Goal: Use online tool/utility: Utilize a website feature to perform a specific function

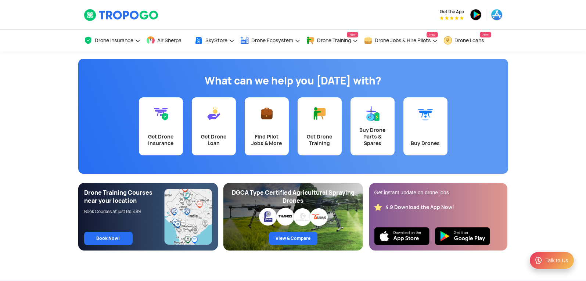
click at [389, 6] on div "Get the App" at bounding box center [365, 14] width 276 height 29
click at [172, 38] on span "Air Sherpa" at bounding box center [169, 40] width 24 height 6
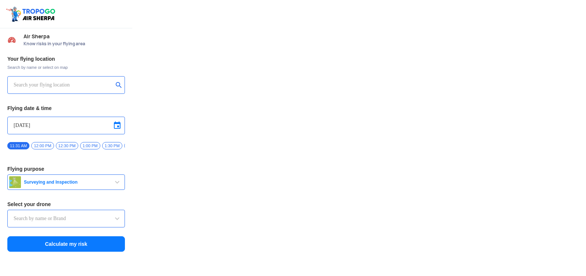
type input "Asteria A200"
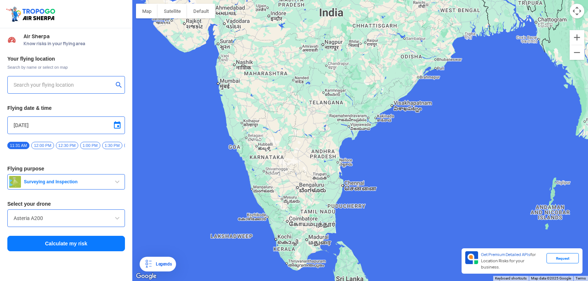
click at [26, 80] on input "text" at bounding box center [64, 84] width 100 height 9
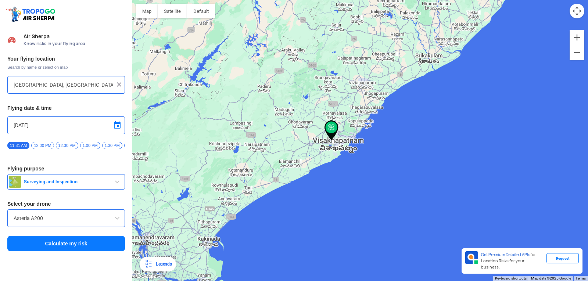
drag, startPoint x: 564, startPoint y: 231, endPoint x: 315, endPoint y: 191, distance: 251.8
click at [315, 191] on div at bounding box center [360, 140] width 456 height 281
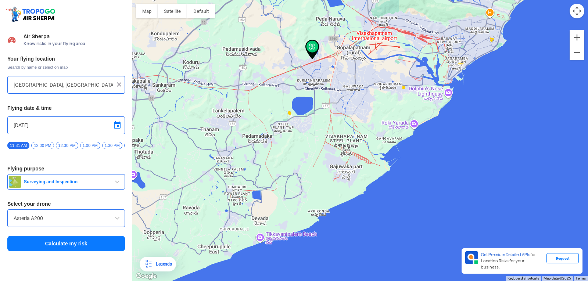
drag, startPoint x: 241, startPoint y: 55, endPoint x: 401, endPoint y: 298, distance: 290.2
click at [401, 281] on html "Location Risk Score Air Sherpa Know risks in your flying area Your flying locat…" at bounding box center [294, 140] width 588 height 281
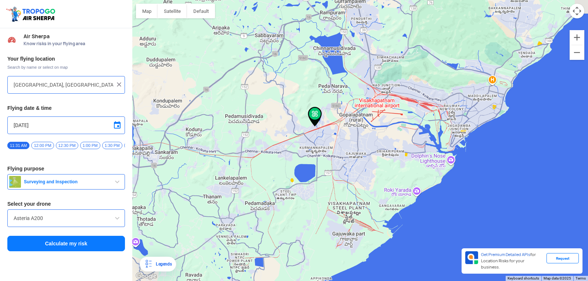
drag, startPoint x: 356, startPoint y: 87, endPoint x: 357, endPoint y: 156, distance: 69.4
click at [357, 156] on div at bounding box center [360, 140] width 456 height 281
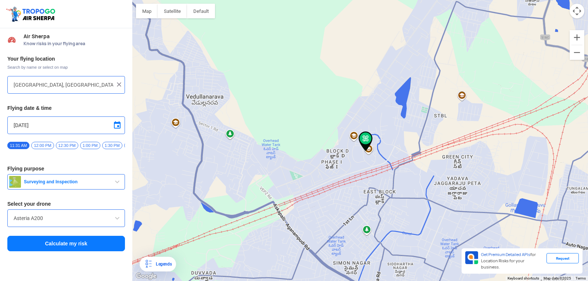
drag, startPoint x: 294, startPoint y: 106, endPoint x: 459, endPoint y: 188, distance: 185.0
click at [459, 188] on div at bounding box center [360, 140] width 456 height 281
type input "Yadava Jaggaraju Peta, Visakhapatnam, Andhra Pradesh 530049, India"
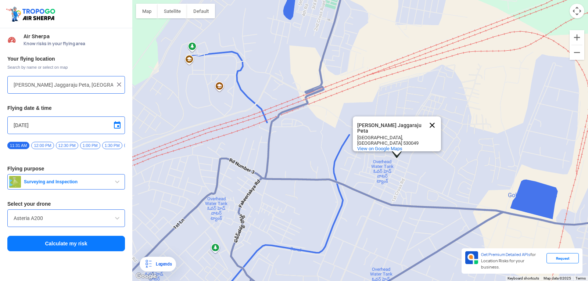
click at [432, 119] on button "Close" at bounding box center [432, 125] width 18 height 18
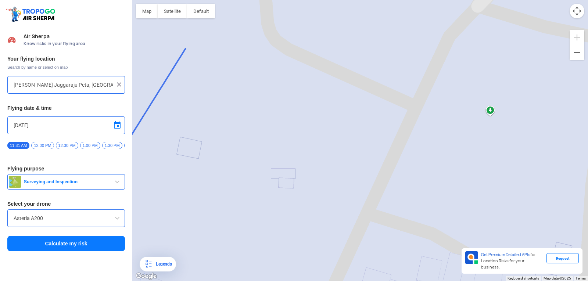
click at [100, 54] on div "Your flying location Search by name or select on map Yadava Jaggaraju Peta, Vis…" at bounding box center [66, 154] width 132 height 204
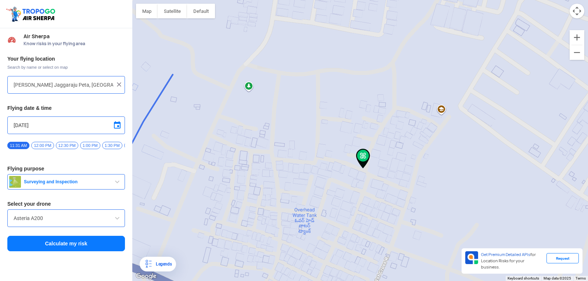
drag, startPoint x: 522, startPoint y: 140, endPoint x: 349, endPoint y: 96, distance: 178.4
click at [355, 99] on div at bounding box center [360, 140] width 456 height 281
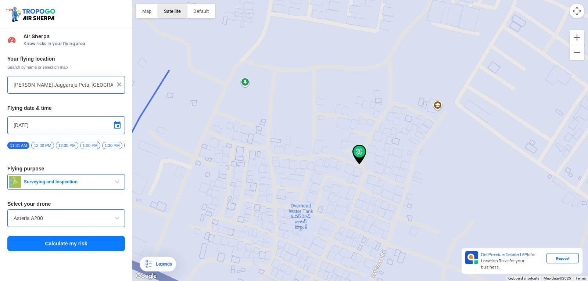
click at [163, 11] on button "Satellite" at bounding box center [172, 11] width 29 height 15
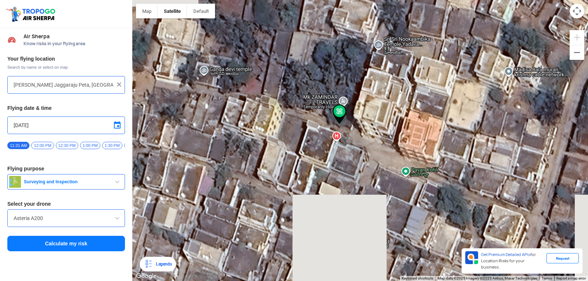
drag, startPoint x: 190, startPoint y: 226, endPoint x: 318, endPoint y: 50, distance: 217.7
click at [318, 50] on div at bounding box center [360, 140] width 456 height 281
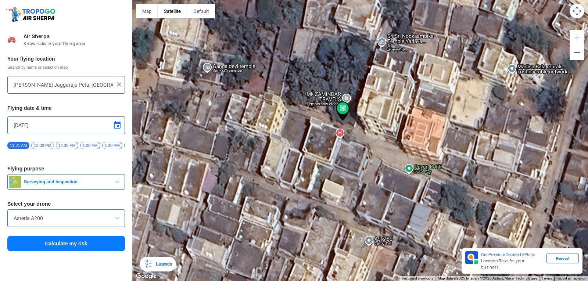
click at [340, 112] on img at bounding box center [343, 111] width 14 height 20
click at [119, 83] on img at bounding box center [118, 84] width 7 height 7
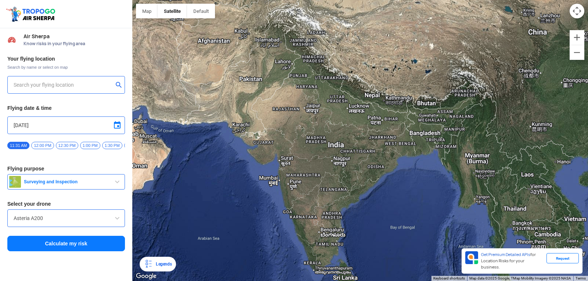
click at [61, 78] on div at bounding box center [66, 85] width 118 height 18
drag, startPoint x: 61, startPoint y: 78, endPoint x: 59, endPoint y: 84, distance: 6.2
click at [60, 81] on div at bounding box center [66, 85] width 118 height 18
click at [89, 87] on input "text" at bounding box center [64, 84] width 100 height 9
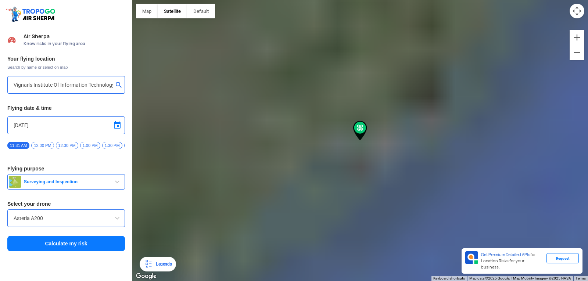
type input "Block D, Visakhapatnam, Andhra Pradesh 530049, India"
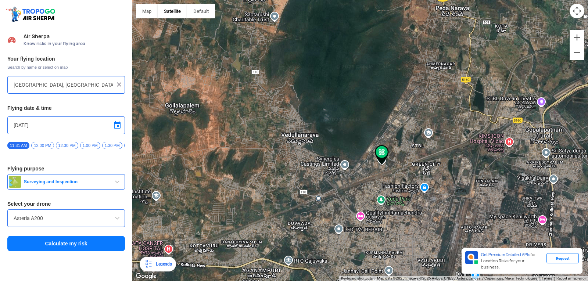
drag, startPoint x: 253, startPoint y: 148, endPoint x: 369, endPoint y: 169, distance: 118.0
click at [369, 169] on div at bounding box center [360, 140] width 456 height 281
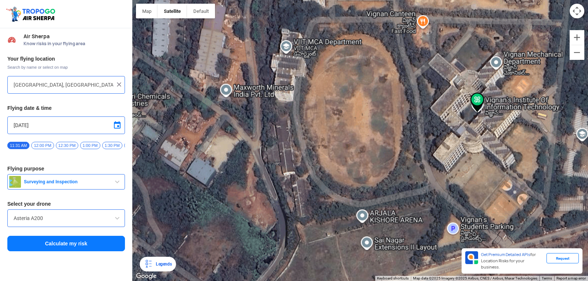
drag, startPoint x: 479, startPoint y: 155, endPoint x: 282, endPoint y: 137, distance: 198.1
click at [307, 136] on div at bounding box center [360, 140] width 456 height 281
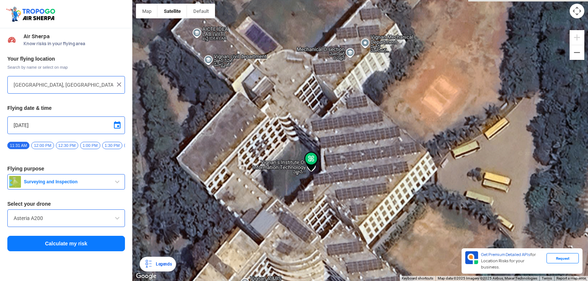
drag, startPoint x: 561, startPoint y: 164, endPoint x: 210, endPoint y: 278, distance: 368.8
click at [207, 279] on div at bounding box center [360, 140] width 456 height 281
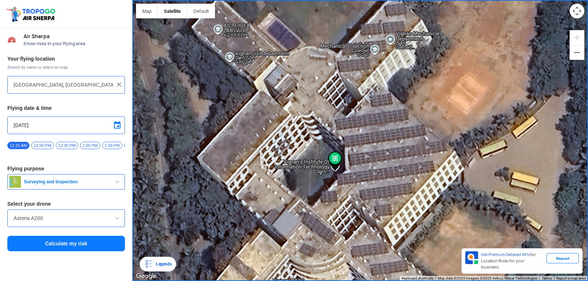
click at [118, 125] on span at bounding box center [117, 125] width 9 height 9
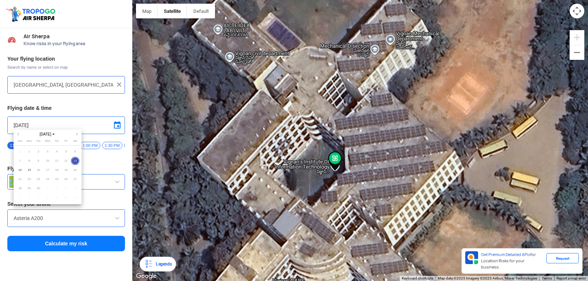
click at [108, 165] on div at bounding box center [294, 140] width 588 height 281
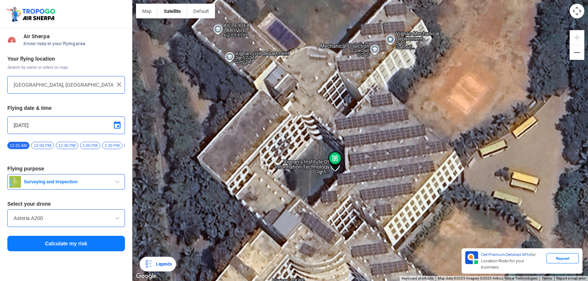
click at [40, 145] on span "12:00 PM" at bounding box center [42, 145] width 22 height 7
click at [81, 185] on span "Surveying and Inspection" at bounding box center [67, 182] width 92 height 6
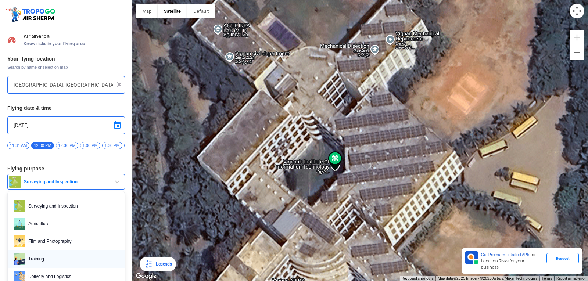
click at [50, 258] on span "Training" at bounding box center [71, 259] width 93 height 12
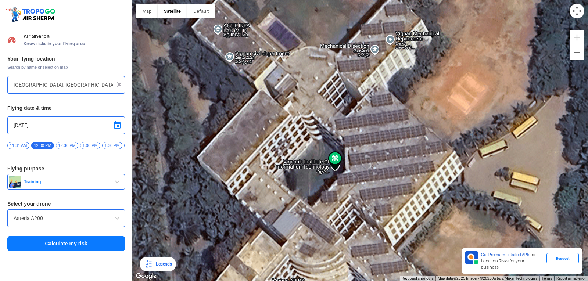
click at [60, 223] on input "Asteria A200" at bounding box center [66, 218] width 105 height 9
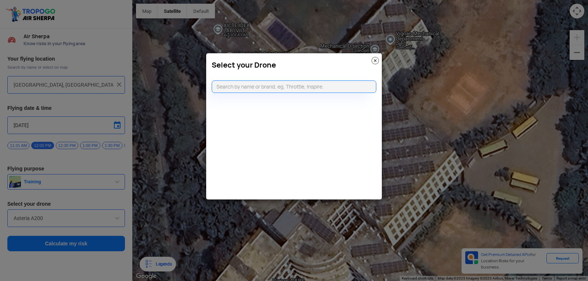
click at [112, 218] on modal-container "Select your Drone" at bounding box center [294, 140] width 588 height 281
drag, startPoint x: 118, startPoint y: 218, endPoint x: 295, endPoint y: 142, distance: 192.9
click at [147, 201] on modal-container "Select your Drone" at bounding box center [294, 140] width 588 height 281
click at [374, 64] on img at bounding box center [374, 60] width 7 height 7
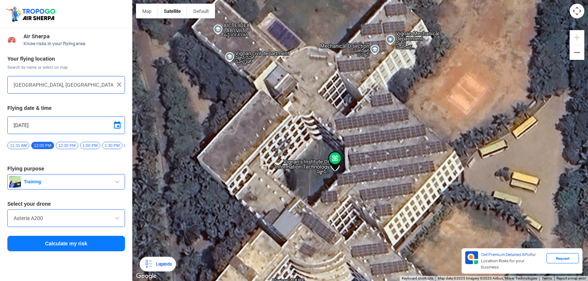
click at [119, 222] on span at bounding box center [117, 218] width 9 height 9
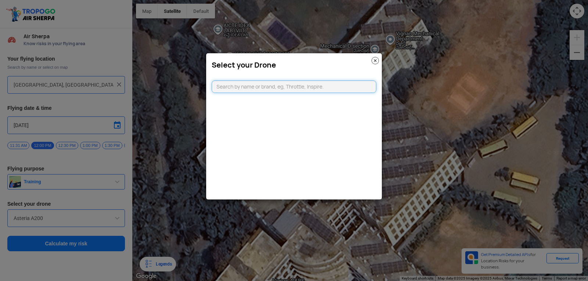
type input "d"
type input "DJ"
click at [327, 99] on link "CLICKING HERE" at bounding box center [311, 101] width 37 height 6
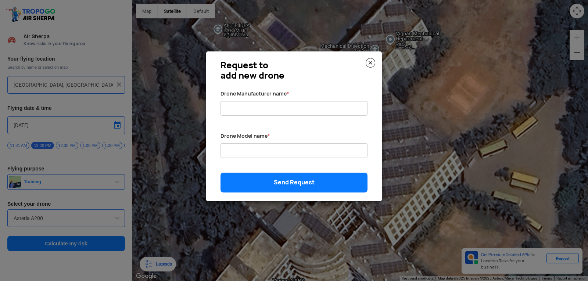
click at [372, 61] on div "Request to add new drone Drone Manufacturer name * Drone Model name * Send Requ…" at bounding box center [294, 126] width 176 height 150
click at [372, 61] on img at bounding box center [371, 63] width 10 height 10
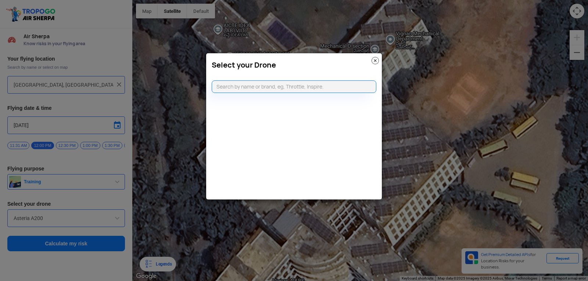
click at [375, 60] on img at bounding box center [374, 60] width 7 height 7
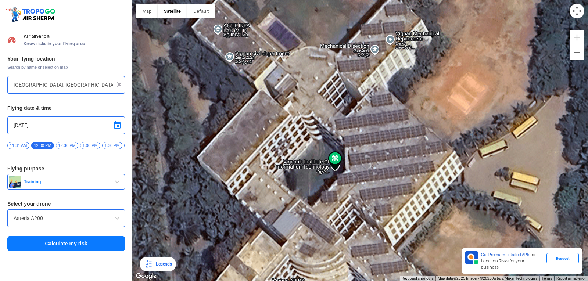
click at [116, 222] on span at bounding box center [117, 218] width 9 height 9
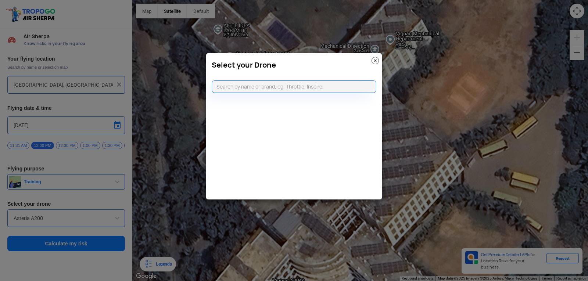
drag, startPoint x: 116, startPoint y: 222, endPoint x: 108, endPoint y: 226, distance: 8.4
click at [109, 226] on modal-container "Select your Drone" at bounding box center [294, 140] width 588 height 281
click at [101, 259] on modal-container "Select your Drone" at bounding box center [294, 140] width 588 height 281
click at [373, 62] on img at bounding box center [374, 60] width 7 height 7
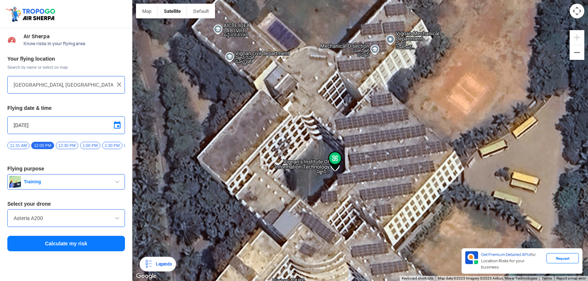
click at [106, 240] on div "Your flying location Search by name or select on map Block D, Visakhapatnam, An…" at bounding box center [66, 154] width 132 height 204
click at [104, 244] on button "Calculate my risk" at bounding box center [66, 243] width 118 height 15
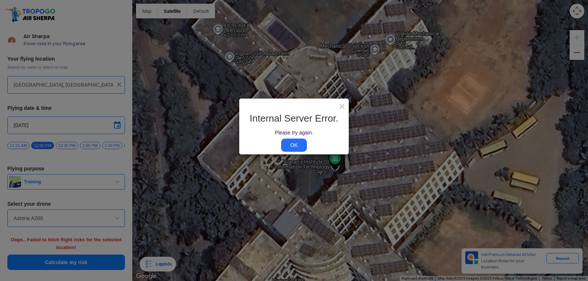
click at [294, 143] on link "OK" at bounding box center [294, 144] width 26 height 13
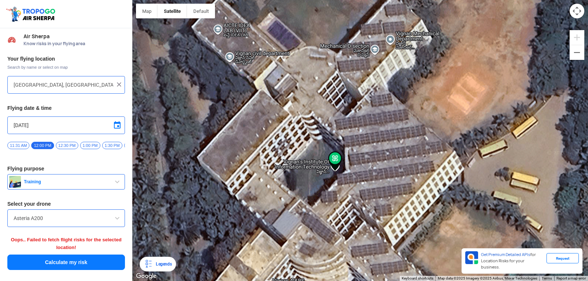
click at [115, 220] on span at bounding box center [117, 218] width 9 height 9
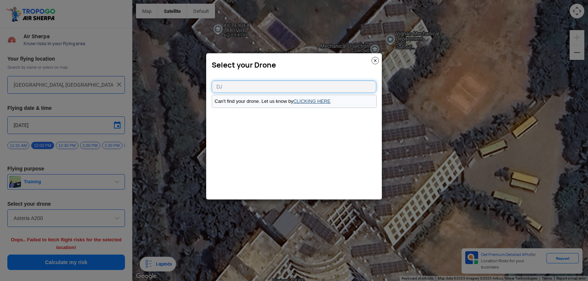
type input "DJ"
drag, startPoint x: 305, startPoint y: 102, endPoint x: 298, endPoint y: 101, distance: 7.1
click at [305, 102] on link "CLICKING HERE" at bounding box center [311, 101] width 37 height 6
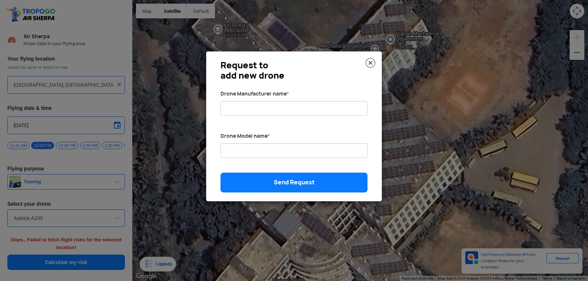
click at [367, 63] on img at bounding box center [371, 63] width 10 height 10
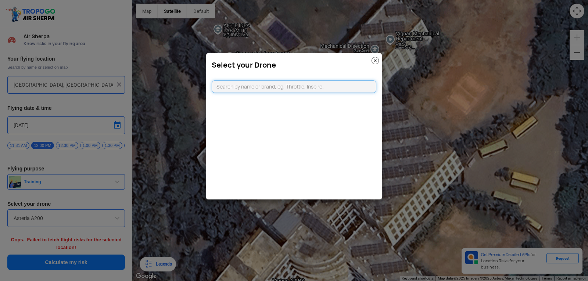
click at [367, 63] on h3 "Select your Drone" at bounding box center [294, 65] width 165 height 9
click at [374, 57] on img at bounding box center [374, 60] width 7 height 7
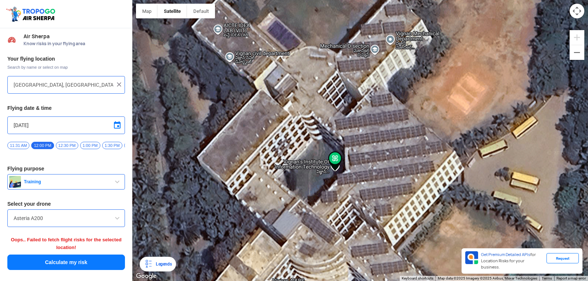
click at [52, 263] on button "Calculate my risk" at bounding box center [66, 262] width 118 height 15
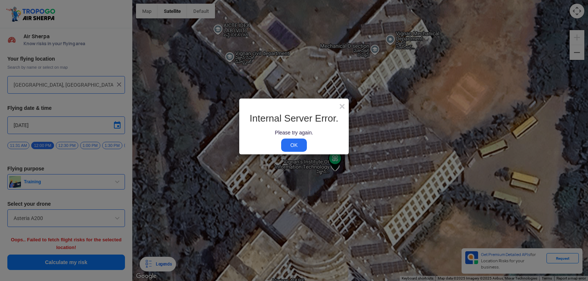
click at [292, 150] on link "OK" at bounding box center [294, 144] width 26 height 13
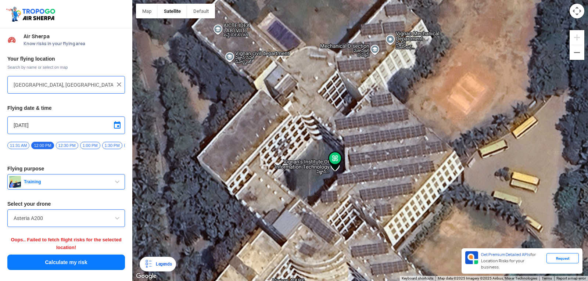
click at [79, 259] on button "Calculate my risk" at bounding box center [66, 262] width 118 height 15
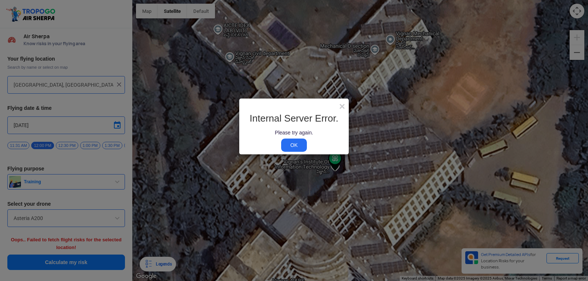
click at [295, 148] on link "OK" at bounding box center [294, 144] width 26 height 13
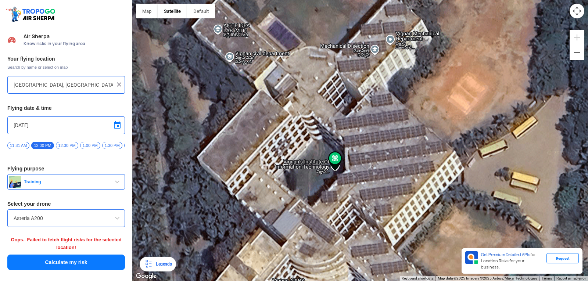
click at [73, 269] on button "Calculate my risk" at bounding box center [66, 262] width 118 height 15
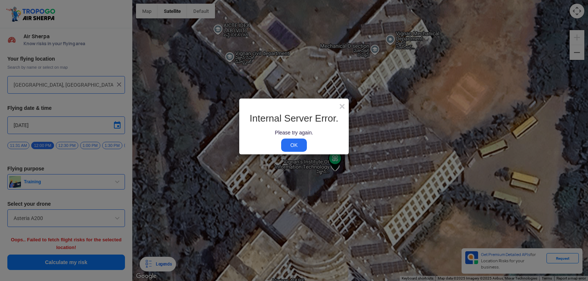
click at [301, 146] on link "OK" at bounding box center [294, 144] width 26 height 13
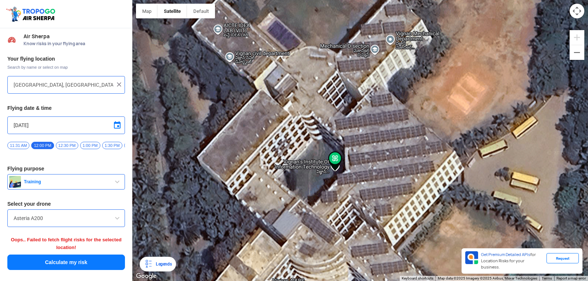
click at [504, 74] on div at bounding box center [360, 140] width 456 height 281
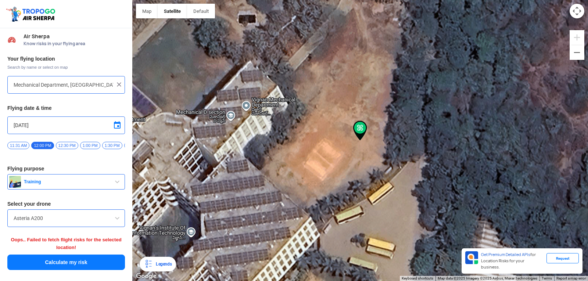
click at [43, 269] on button "Calculate my risk" at bounding box center [66, 262] width 118 height 15
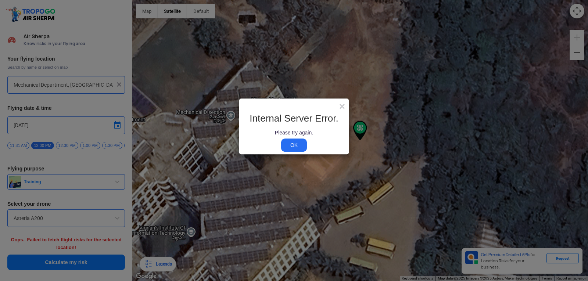
click at [288, 148] on link "OK" at bounding box center [294, 144] width 26 height 13
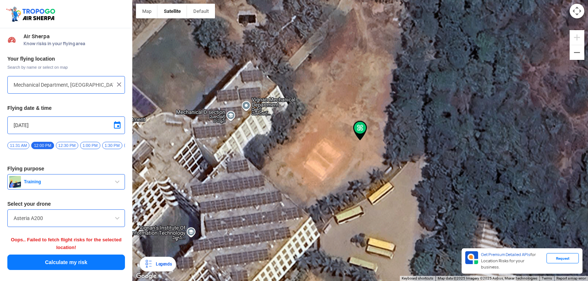
click at [71, 267] on button "Calculate my risk" at bounding box center [66, 262] width 118 height 15
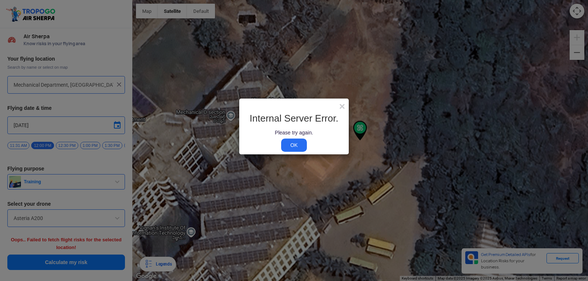
click at [285, 146] on link "OK" at bounding box center [294, 144] width 26 height 13
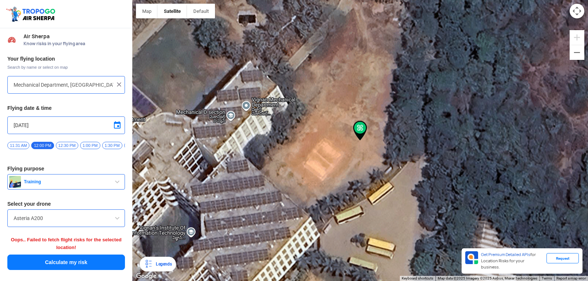
click at [124, 196] on div "Your flying location Search by name or select on map Mechanical Department, Blo…" at bounding box center [66, 163] width 132 height 223
click at [114, 220] on span at bounding box center [117, 218] width 9 height 9
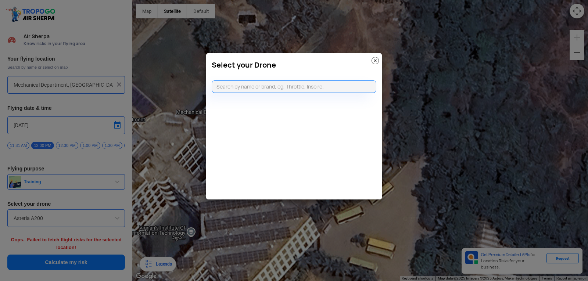
click at [377, 62] on img at bounding box center [374, 60] width 7 height 7
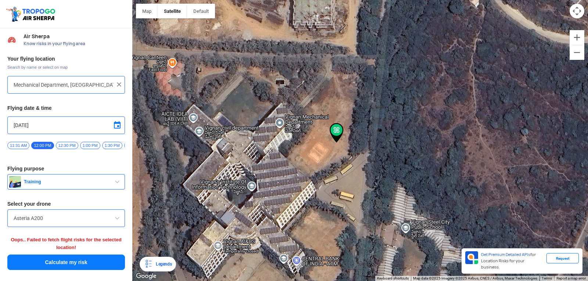
click at [86, 260] on button "Calculate my risk" at bounding box center [66, 262] width 118 height 15
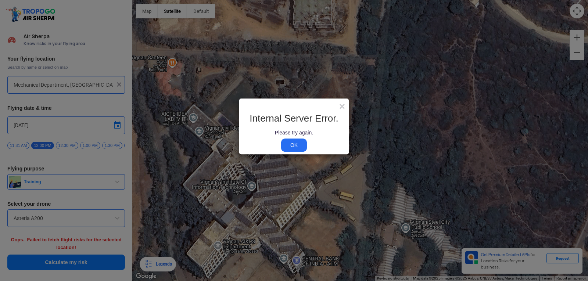
click at [288, 143] on link "OK" at bounding box center [294, 144] width 26 height 13
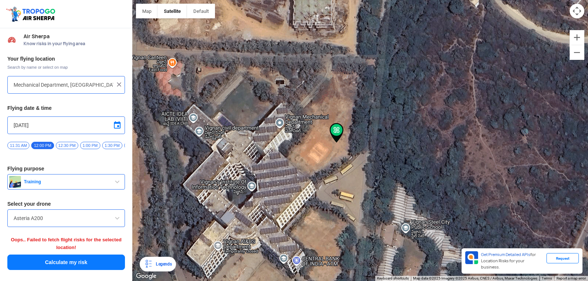
click at [56, 267] on button "Calculate my risk" at bounding box center [66, 262] width 118 height 15
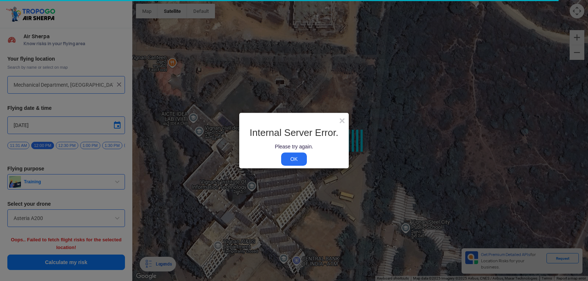
click at [56, 267] on modal-container "× Internal Server Error. Please try again. OK" at bounding box center [294, 140] width 588 height 281
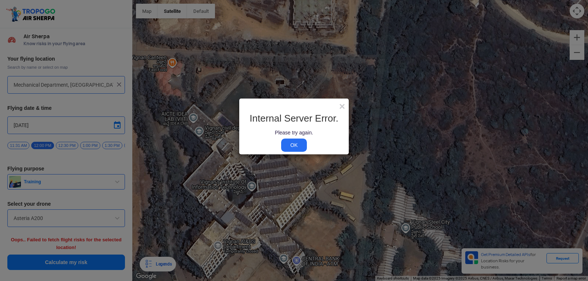
click at [296, 143] on link "OK" at bounding box center [294, 144] width 26 height 13
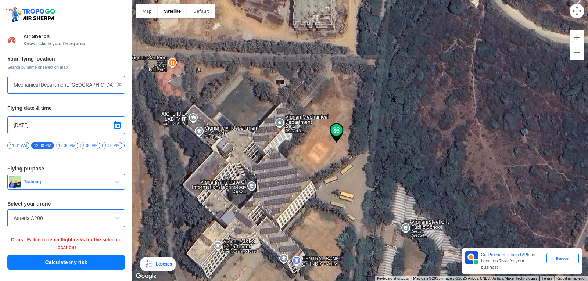
click at [64, 262] on button "Calculate my risk" at bounding box center [66, 262] width 118 height 15
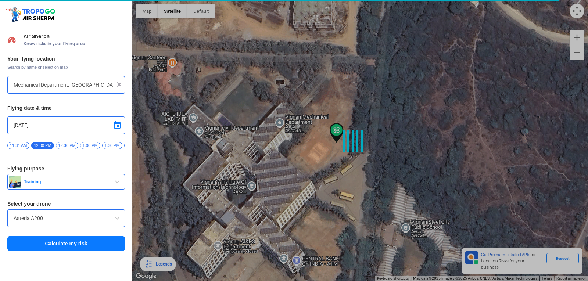
click at [64, 262] on div "Air Sherpa Know risks in your flying area Your flying location Search by name o…" at bounding box center [66, 154] width 132 height 253
click at [78, 251] on button "Calculate my risk" at bounding box center [66, 243] width 118 height 15
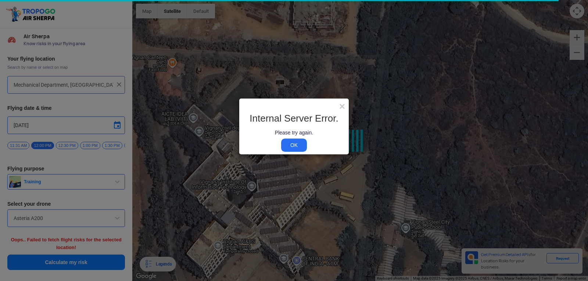
click at [80, 251] on modal-container "× Internal Server Error. Please try again. OK" at bounding box center [294, 140] width 588 height 281
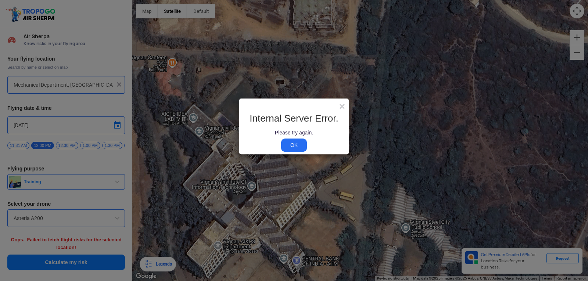
click at [295, 142] on link "OK" at bounding box center [294, 144] width 26 height 13
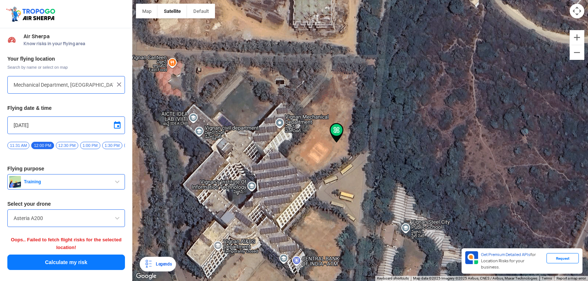
drag, startPoint x: 524, startPoint y: 269, endPoint x: 526, endPoint y: 276, distance: 7.1
click at [526, 274] on div "Map Terrain Satellite Labels Legends Get Premium Detailed APIs for Location Ris…" at bounding box center [360, 140] width 456 height 281
click at [104, 267] on button "Calculate my risk" at bounding box center [66, 262] width 118 height 15
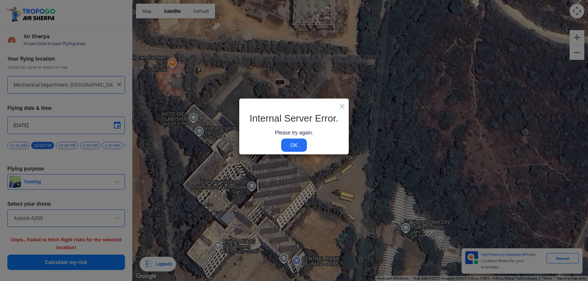
click at [288, 145] on link "OK" at bounding box center [294, 144] width 26 height 13
click at [293, 141] on link "OK" at bounding box center [294, 144] width 26 height 13
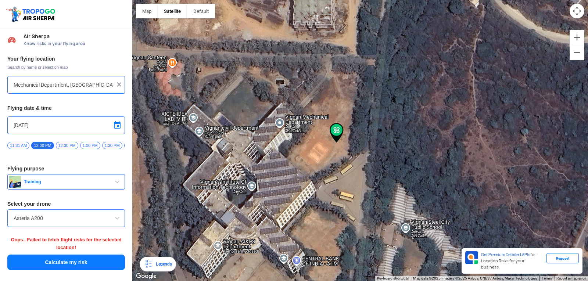
click at [87, 270] on button "Calculate my risk" at bounding box center [66, 262] width 118 height 15
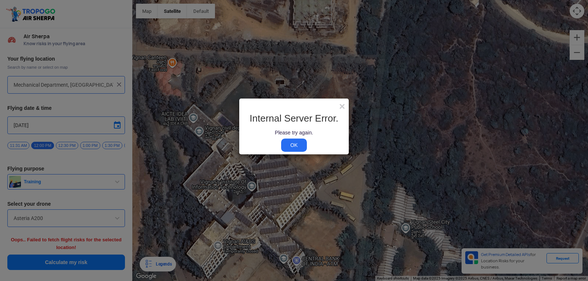
click at [289, 138] on link "OK" at bounding box center [294, 144] width 26 height 13
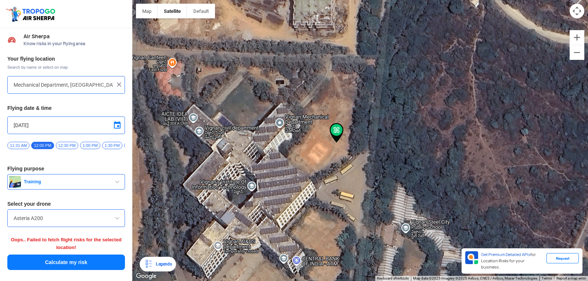
click at [26, 269] on button "Calculate my risk" at bounding box center [66, 262] width 118 height 15
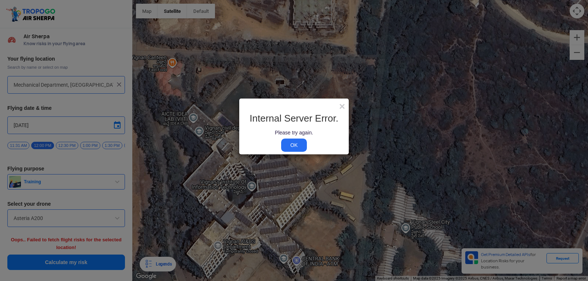
click at [296, 145] on link "OK" at bounding box center [294, 144] width 26 height 13
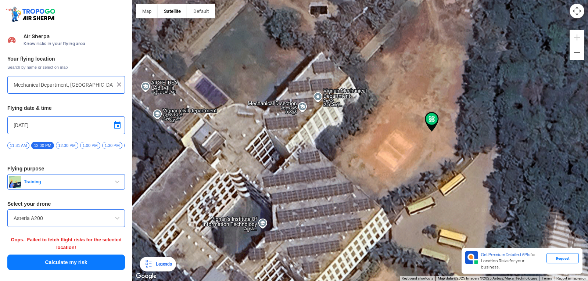
click at [62, 183] on span "Training" at bounding box center [67, 182] width 92 height 6
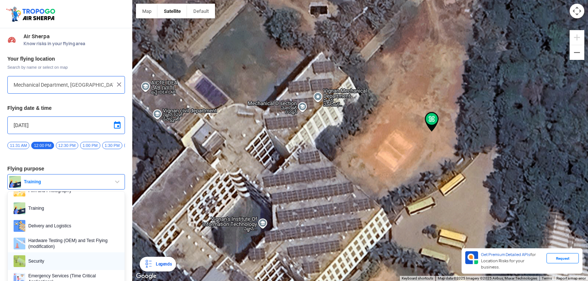
scroll to position [40, 0]
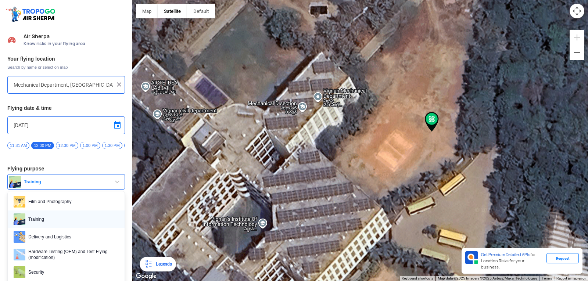
click at [43, 216] on link "Training" at bounding box center [66, 219] width 117 height 18
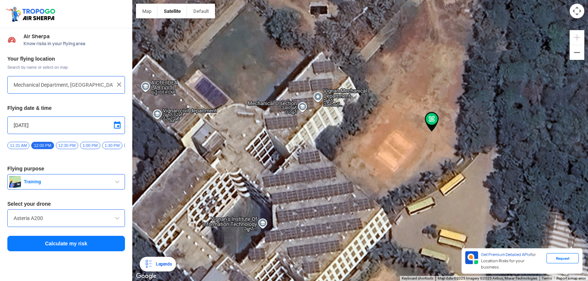
click at [43, 242] on button "Calculate my risk" at bounding box center [66, 243] width 118 height 15
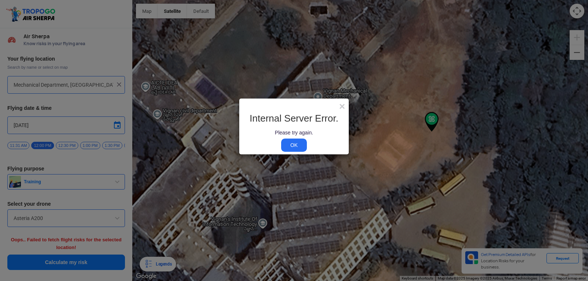
click at [295, 145] on link "OK" at bounding box center [294, 144] width 26 height 13
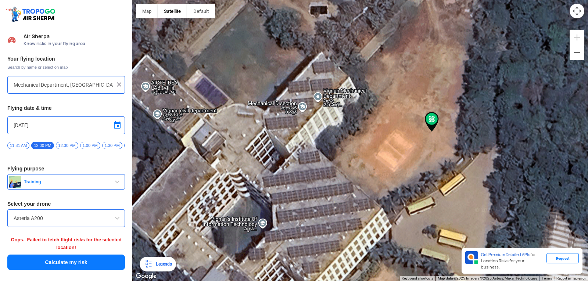
click at [259, 187] on div at bounding box center [360, 140] width 456 height 281
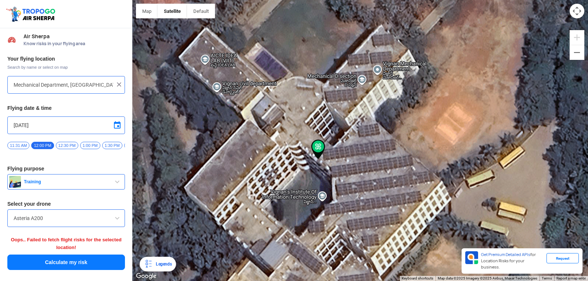
type input "Block D, Visakhapatnam, Andhra Pradesh 530049, India"
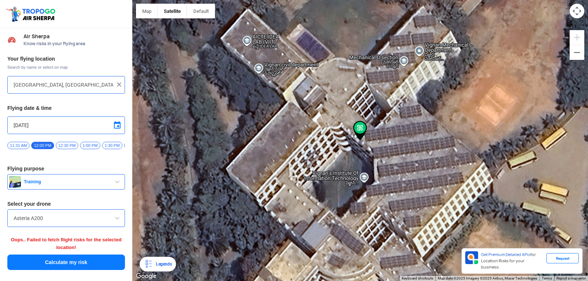
click at [351, 154] on div at bounding box center [360, 140] width 456 height 281
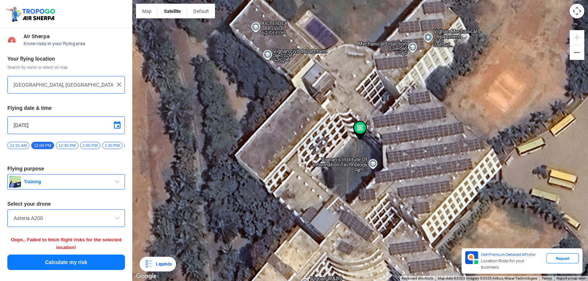
click at [361, 128] on img at bounding box center [360, 131] width 14 height 20
click at [71, 265] on button "Calculate my risk" at bounding box center [66, 262] width 118 height 15
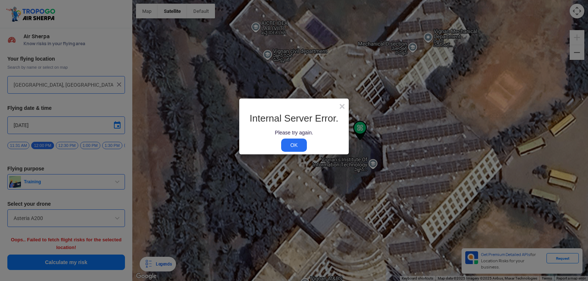
click at [161, 267] on modal-container "× Internal Server Error. Please try again. OK" at bounding box center [294, 140] width 588 height 281
click at [285, 146] on link "OK" at bounding box center [294, 144] width 26 height 13
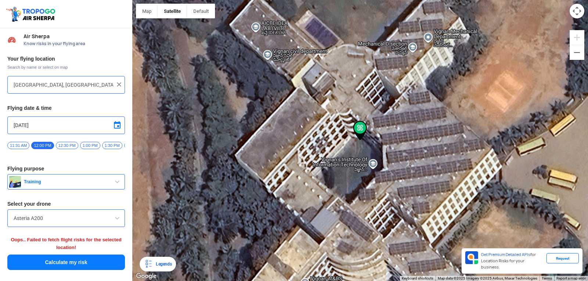
click at [168, 262] on div "Legends" at bounding box center [162, 264] width 19 height 9
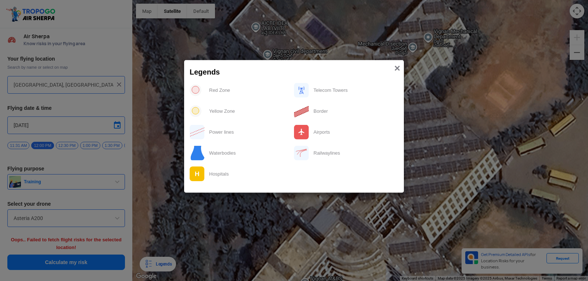
click at [396, 68] on span "×" at bounding box center [397, 67] width 6 height 11
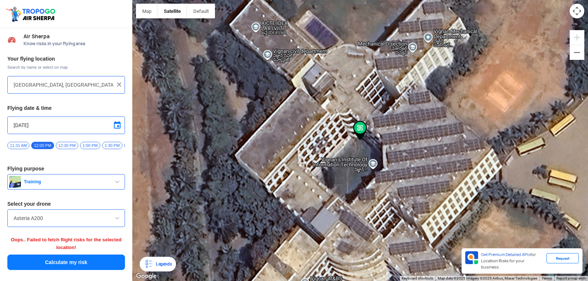
click at [577, 15] on button "Map camera controls" at bounding box center [576, 11] width 15 height 15
click at [61, 265] on button "Calculate my risk" at bounding box center [66, 262] width 118 height 15
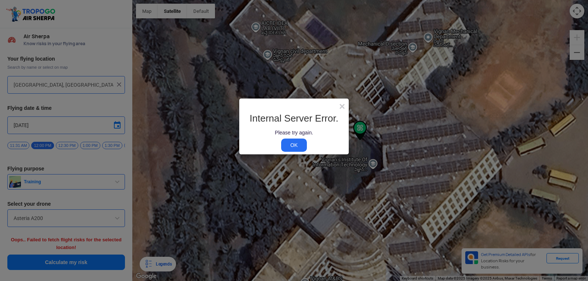
click at [298, 150] on link "OK" at bounding box center [294, 144] width 26 height 13
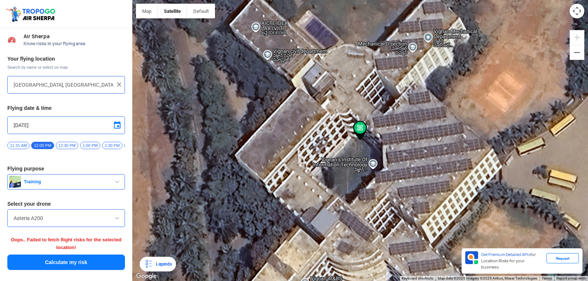
click at [355, 173] on div at bounding box center [360, 140] width 456 height 281
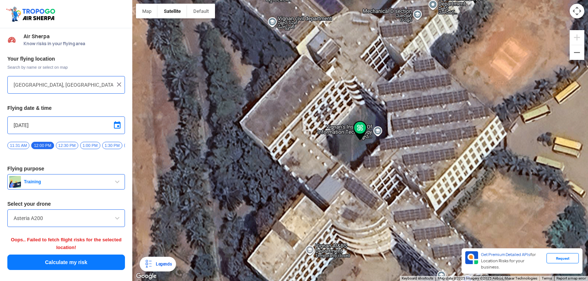
click at [49, 263] on button "Calculate my risk" at bounding box center [66, 262] width 118 height 15
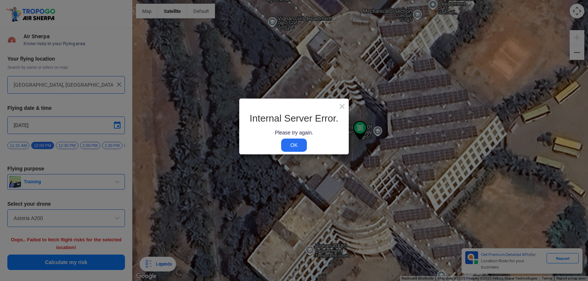
click at [295, 149] on link "OK" at bounding box center [294, 144] width 26 height 13
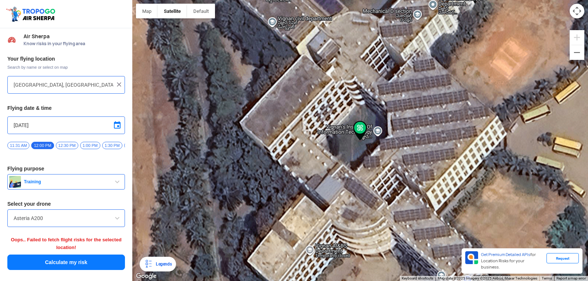
click at [373, 140] on div at bounding box center [360, 140] width 456 height 281
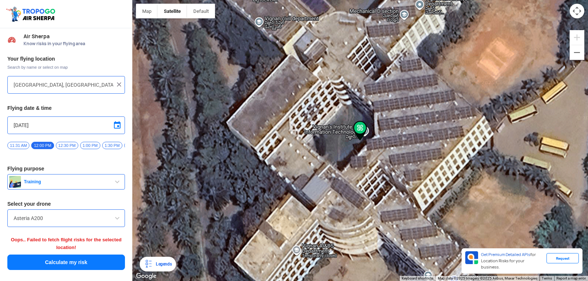
click at [342, 123] on div at bounding box center [360, 140] width 456 height 281
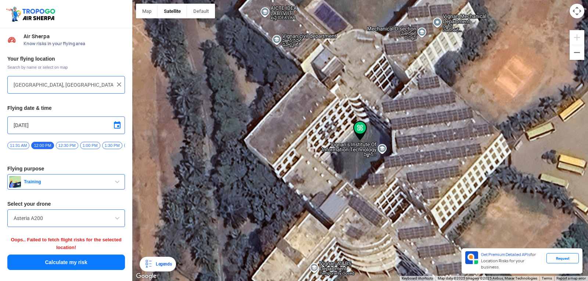
click at [34, 262] on button "Calculate my risk" at bounding box center [66, 262] width 118 height 15
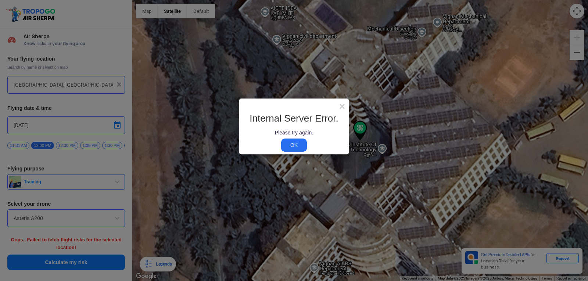
click at [288, 146] on link "OK" at bounding box center [294, 144] width 26 height 13
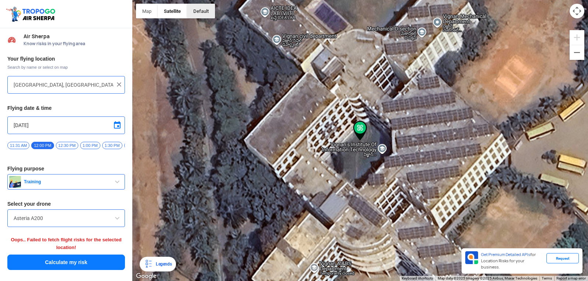
click at [198, 12] on button "button" at bounding box center [201, 11] width 28 height 15
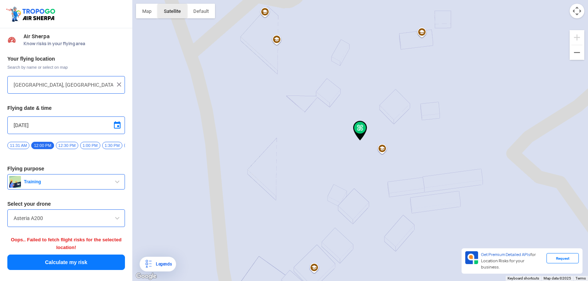
click at [183, 11] on button "Satellite" at bounding box center [172, 11] width 29 height 15
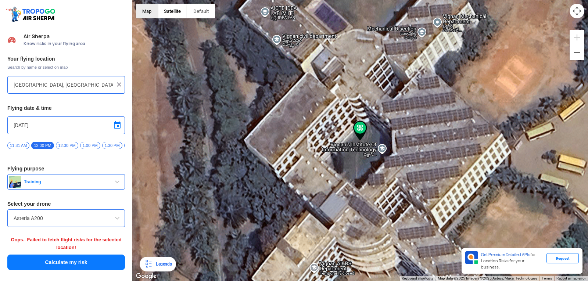
click at [142, 7] on button "Map" at bounding box center [147, 11] width 22 height 15
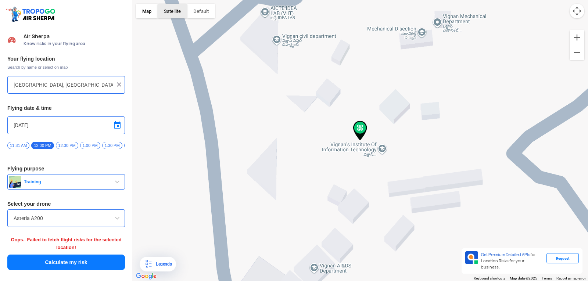
click at [164, 10] on button "Satellite" at bounding box center [172, 11] width 29 height 15
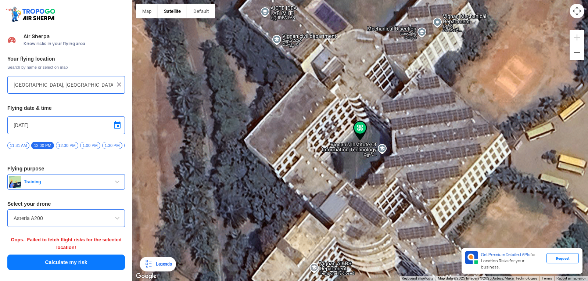
click at [59, 264] on button "Calculate my risk" at bounding box center [66, 262] width 118 height 15
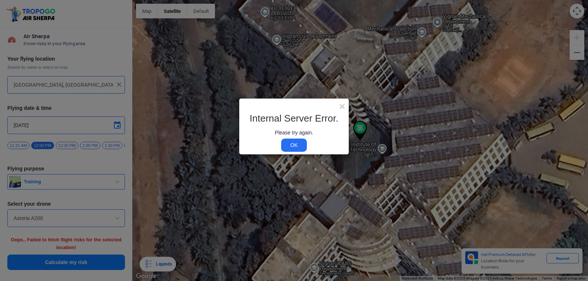
click at [293, 144] on link "OK" at bounding box center [294, 144] width 26 height 13
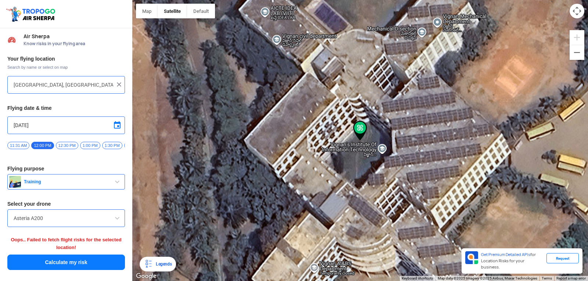
click at [82, 258] on button "Calculate my risk" at bounding box center [66, 262] width 118 height 15
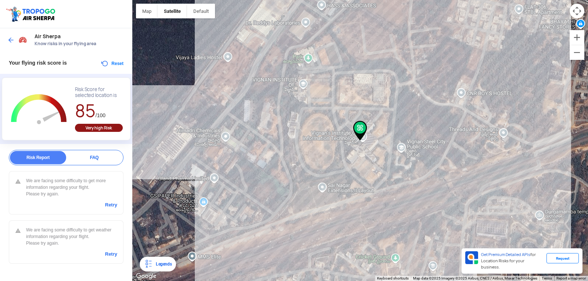
click at [114, 206] on link "Retry" at bounding box center [111, 205] width 12 height 7
click at [110, 254] on link "Retry" at bounding box center [111, 254] width 12 height 7
click at [111, 208] on link "Retry" at bounding box center [111, 205] width 12 height 7
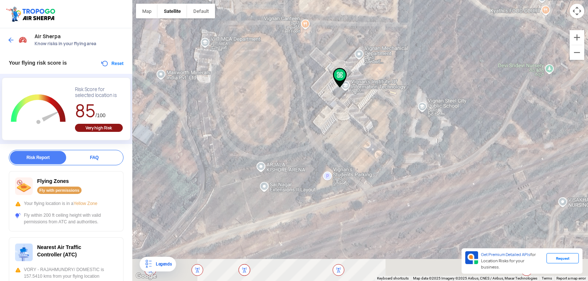
drag, startPoint x: 451, startPoint y: 165, endPoint x: 350, endPoint y: 71, distance: 137.5
click at [350, 71] on div at bounding box center [360, 140] width 456 height 281
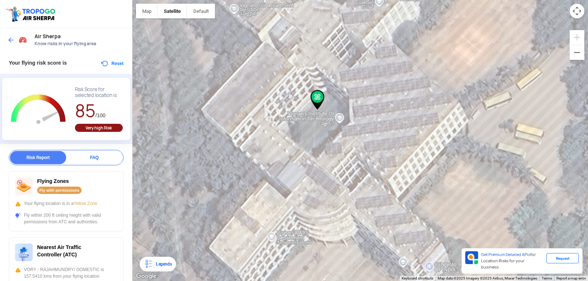
click at [413, 66] on div at bounding box center [360, 140] width 456 height 281
click at [372, 95] on div at bounding box center [360, 140] width 456 height 281
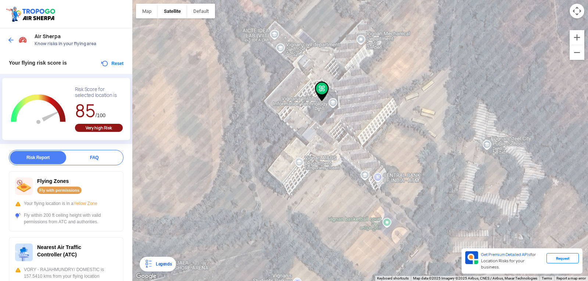
click at [114, 64] on button "Reset" at bounding box center [111, 63] width 23 height 9
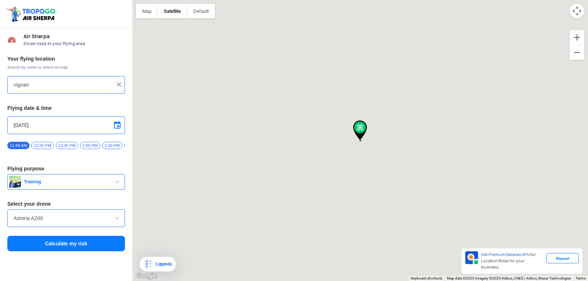
type input "Block D, Visakhapatnam, Andhra Pradesh 530049, India"
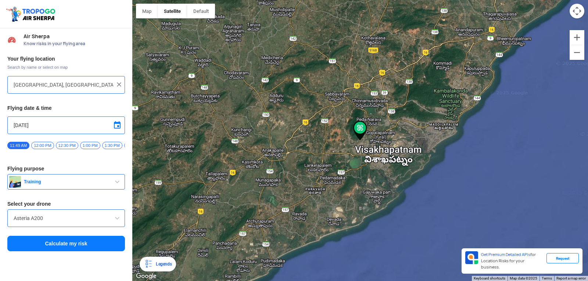
click at [62, 248] on button "Calculate my risk" at bounding box center [66, 243] width 118 height 15
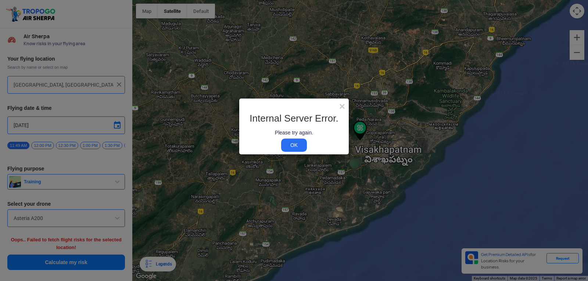
click at [290, 146] on link "OK" at bounding box center [294, 144] width 26 height 13
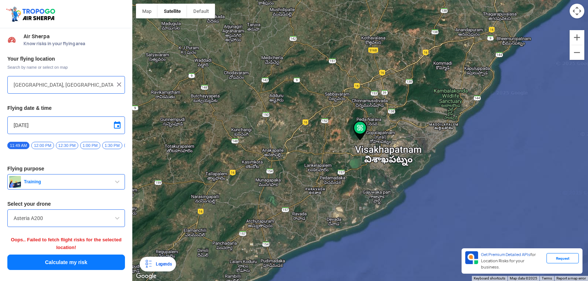
click at [76, 263] on button "Calculate my risk" at bounding box center [66, 262] width 118 height 15
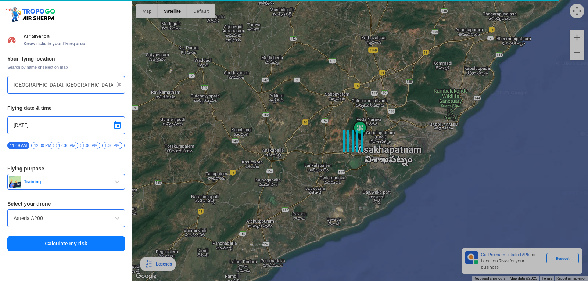
click at [50, 145] on span "12:00 PM" at bounding box center [42, 145] width 22 height 7
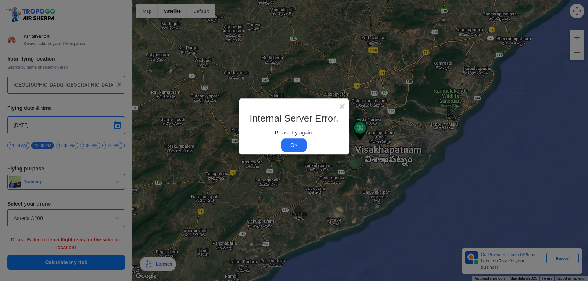
click at [296, 143] on link "OK" at bounding box center [294, 144] width 26 height 13
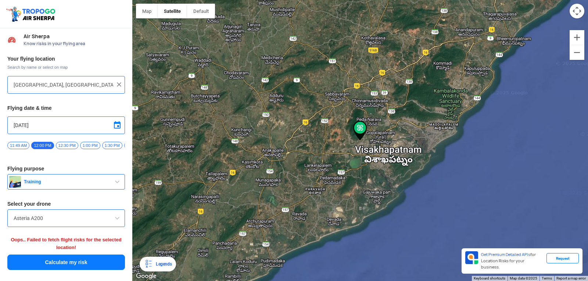
click at [86, 260] on button "Calculate my risk" at bounding box center [66, 262] width 118 height 15
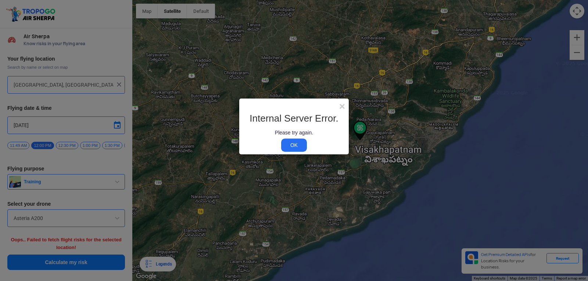
click at [289, 145] on link "OK" at bounding box center [294, 144] width 26 height 13
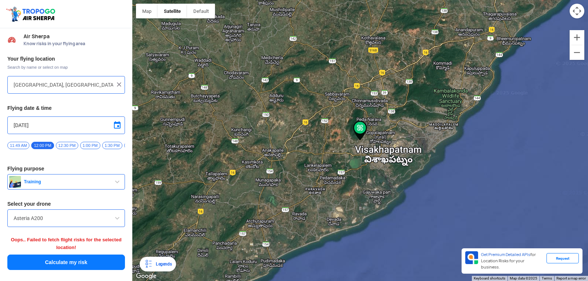
click at [114, 267] on button "Calculate my risk" at bounding box center [66, 262] width 118 height 15
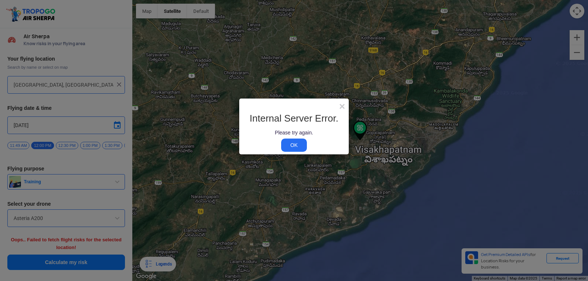
drag, startPoint x: 301, startPoint y: 136, endPoint x: 298, endPoint y: 141, distance: 5.8
click at [298, 140] on div "Internal Server Error. Please try again. OK" at bounding box center [294, 131] width 98 height 36
click at [296, 145] on link "OK" at bounding box center [294, 144] width 26 height 13
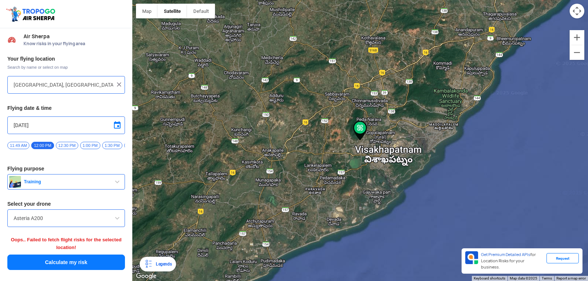
click at [78, 264] on button "Calculate my risk" at bounding box center [66, 262] width 118 height 15
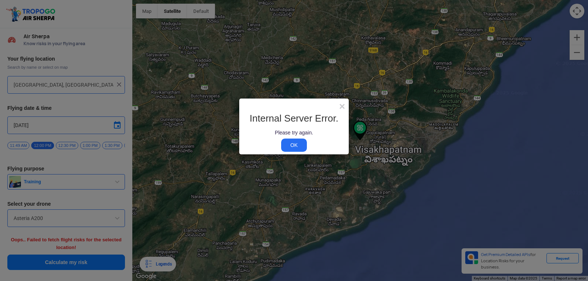
click at [294, 141] on link "OK" at bounding box center [294, 144] width 26 height 13
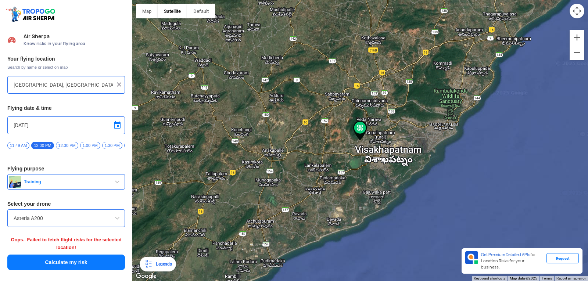
click at [79, 266] on button "Calculate my risk" at bounding box center [66, 262] width 118 height 15
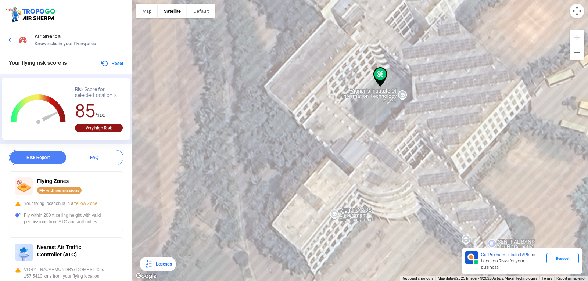
drag, startPoint x: 415, startPoint y: 114, endPoint x: 366, endPoint y: 228, distance: 124.4
click at [413, 281] on html "Location Risk Score Air Sherpa Know risks in your flying area Your flying risk …" at bounding box center [294, 140] width 588 height 281
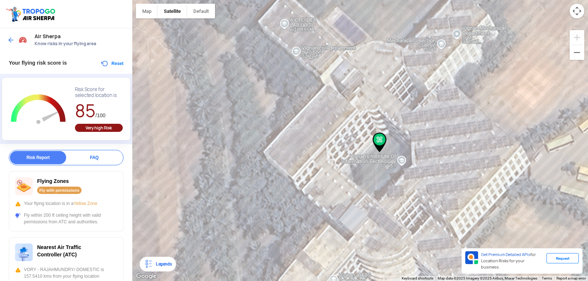
drag, startPoint x: 366, startPoint y: 62, endPoint x: 365, endPoint y: 176, distance: 114.6
click at [365, 176] on div at bounding box center [360, 140] width 456 height 281
click at [569, 10] on button "Map camera controls" at bounding box center [576, 11] width 15 height 15
click at [535, 11] on button "Move down" at bounding box center [540, 11] width 15 height 15
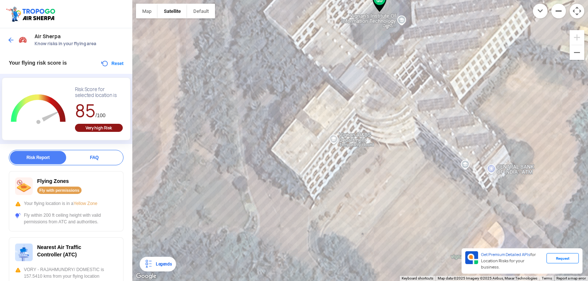
click at [555, 10] on button "Zoom out" at bounding box center [558, 11] width 15 height 15
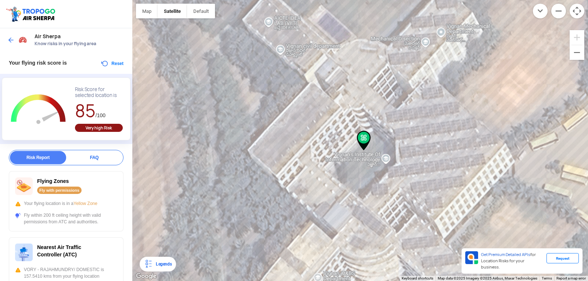
drag, startPoint x: 368, startPoint y: 65, endPoint x: 375, endPoint y: 185, distance: 120.3
click at [374, 186] on div at bounding box center [360, 140] width 456 height 281
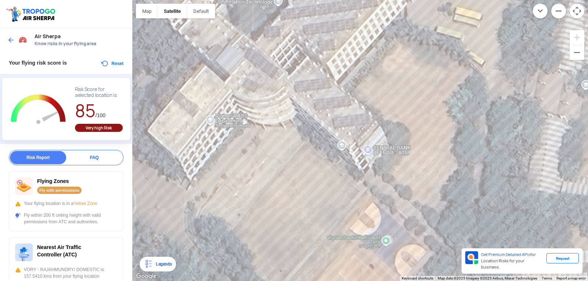
drag, startPoint x: 582, startPoint y: 118, endPoint x: 466, endPoint y: 120, distance: 116.5
click at [466, 120] on div at bounding box center [360, 140] width 456 height 281
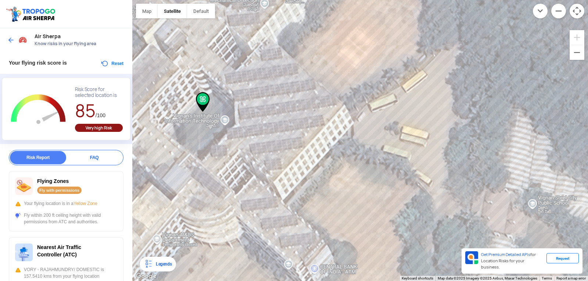
drag, startPoint x: 540, startPoint y: 179, endPoint x: 485, endPoint y: 298, distance: 131.7
click at [485, 281] on html "Location Risk Score Air Sherpa Know risks in your flying area Your flying risk …" at bounding box center [294, 140] width 588 height 281
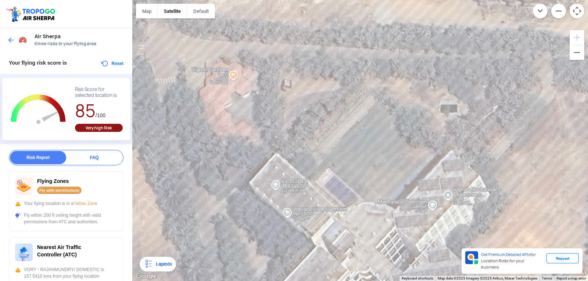
drag, startPoint x: 420, startPoint y: 96, endPoint x: 587, endPoint y: 298, distance: 262.7
click at [587, 281] on html "Location Risk Score Air Sherpa Know risks in your flying area Your flying risk …" at bounding box center [294, 140] width 588 height 281
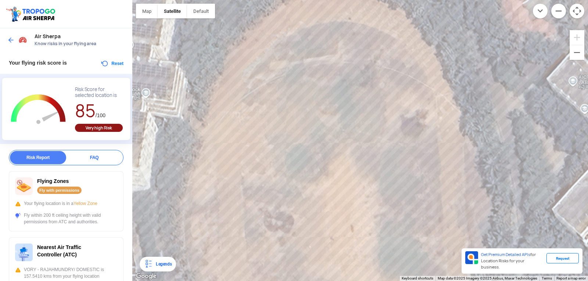
drag, startPoint x: 290, startPoint y: 93, endPoint x: 567, endPoint y: 26, distance: 284.6
click at [578, 14] on div "Map Terrain Satellite Labels Legends Get Premium Detailed APIs for Location Ris…" at bounding box center [360, 140] width 456 height 281
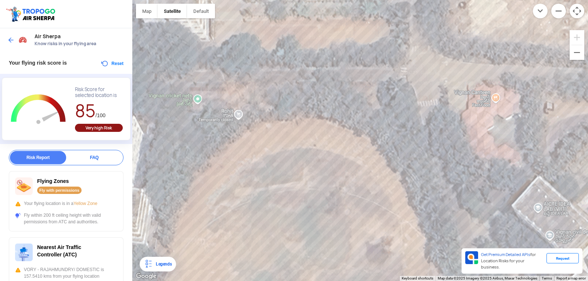
drag, startPoint x: 542, startPoint y: 46, endPoint x: 587, endPoint y: 40, distance: 45.6
click at [587, 40] on div at bounding box center [360, 140] width 456 height 281
drag, startPoint x: 587, startPoint y: 47, endPoint x: 256, endPoint y: 78, distance: 332.8
click at [256, 78] on div "Map Terrain Satellite Labels Legends Get Premium Detailed APIs for Location Ris…" at bounding box center [360, 140] width 456 height 281
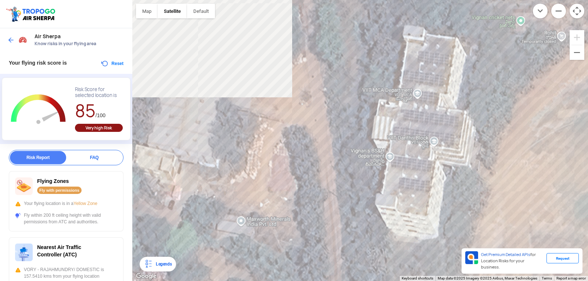
drag, startPoint x: 228, startPoint y: 111, endPoint x: 552, endPoint y: 35, distance: 332.1
click at [552, 35] on div at bounding box center [360, 140] width 456 height 281
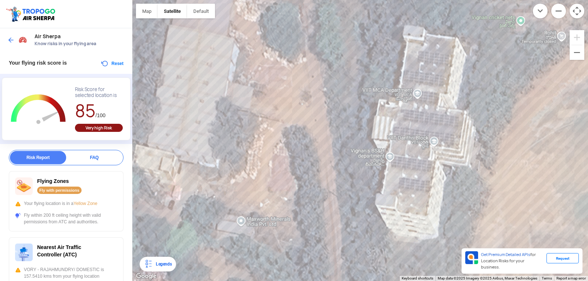
click at [469, 168] on div at bounding box center [360, 140] width 456 height 281
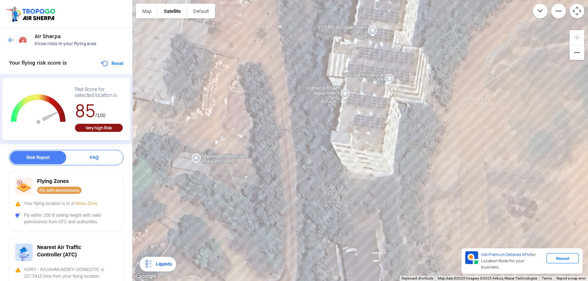
drag, startPoint x: 492, startPoint y: 169, endPoint x: 436, endPoint y: 113, distance: 79.0
click at [436, 112] on div at bounding box center [360, 140] width 456 height 281
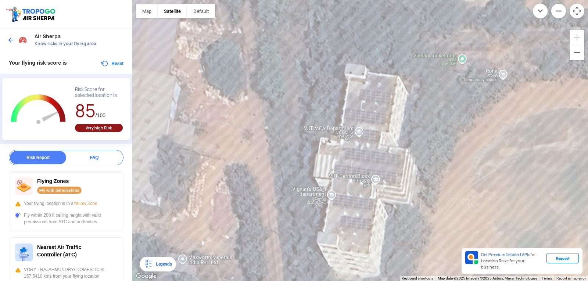
drag, startPoint x: 378, startPoint y: 56, endPoint x: 386, endPoint y: 127, distance: 71.3
click at [382, 138] on div at bounding box center [360, 140] width 456 height 281
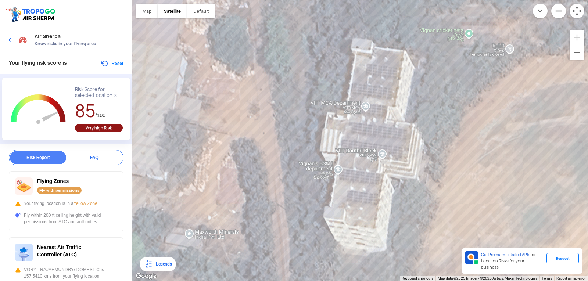
click at [388, 122] on div at bounding box center [360, 140] width 456 height 281
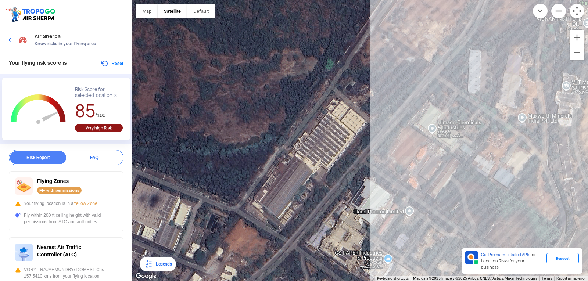
drag, startPoint x: 303, startPoint y: 154, endPoint x: 488, endPoint y: 126, distance: 187.3
click at [488, 126] on div at bounding box center [360, 140] width 456 height 281
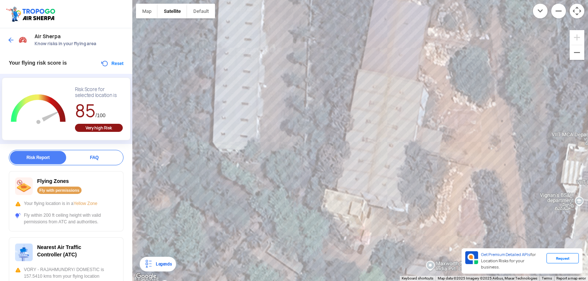
drag, startPoint x: 410, startPoint y: 141, endPoint x: 217, endPoint y: 294, distance: 245.8
click at [217, 281] on html "Location Risk Score Air Sherpa Know risks in your flying area Your flying risk …" at bounding box center [294, 140] width 588 height 281
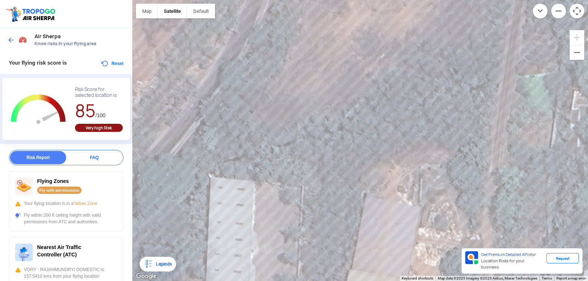
drag, startPoint x: 291, startPoint y: 87, endPoint x: 277, endPoint y: 298, distance: 211.7
click at [277, 281] on html "Location Risk Score Air Sherpa Know risks in your flying area Your flying risk …" at bounding box center [294, 140] width 588 height 281
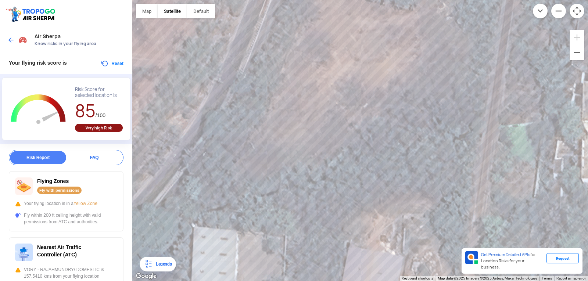
drag, startPoint x: 306, startPoint y: 140, endPoint x: 296, endPoint y: 190, distance: 51.2
click at [296, 190] on div at bounding box center [360, 140] width 456 height 281
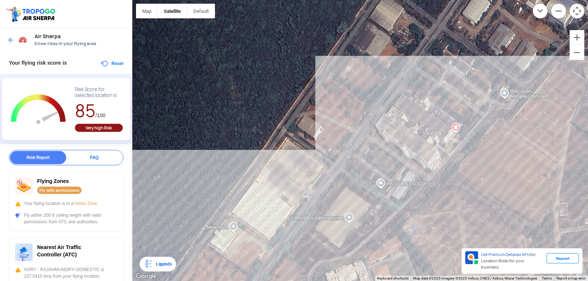
drag, startPoint x: 372, startPoint y: 73, endPoint x: 337, endPoint y: 235, distance: 165.4
click at [337, 235] on div at bounding box center [360, 140] width 456 height 281
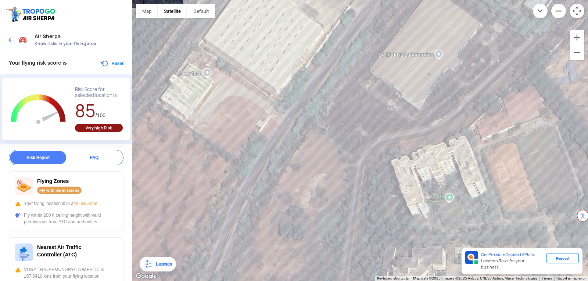
drag, startPoint x: 496, startPoint y: 119, endPoint x: 557, endPoint y: -32, distance: 162.8
click at [557, 0] on html "Location Risk Score Air Sherpa Know risks in your flying area Your flying risk …" at bounding box center [294, 140] width 588 height 281
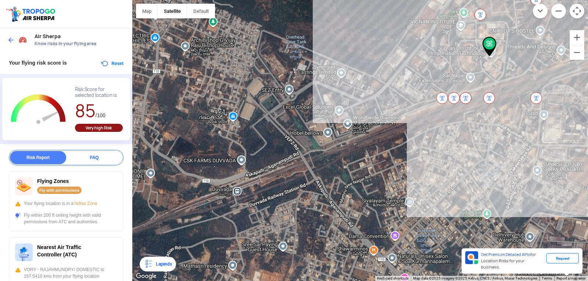
drag, startPoint x: 226, startPoint y: 221, endPoint x: 436, endPoint y: 33, distance: 282.0
click at [436, 31] on div at bounding box center [360, 140] width 456 height 281
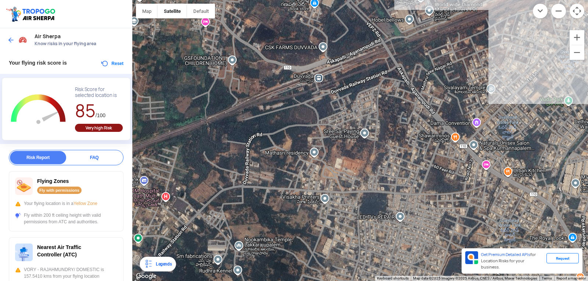
drag, startPoint x: 507, startPoint y: 172, endPoint x: 587, endPoint y: 55, distance: 141.7
click at [587, 55] on div at bounding box center [360, 140] width 456 height 281
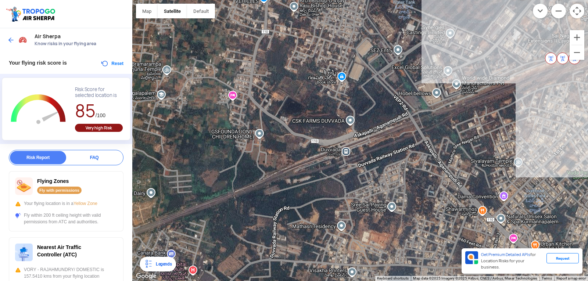
drag, startPoint x: 323, startPoint y: 76, endPoint x: 349, endPoint y: 149, distance: 77.5
click at [349, 149] on div at bounding box center [360, 140] width 456 height 281
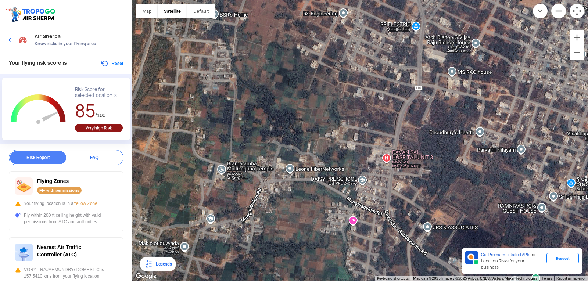
drag, startPoint x: 310, startPoint y: 212, endPoint x: 453, endPoint y: 151, distance: 155.2
click at [560, 277] on div "Map Terrain Satellite Labels Legends Get Premium Detailed APIs for Location Ris…" at bounding box center [360, 140] width 456 height 281
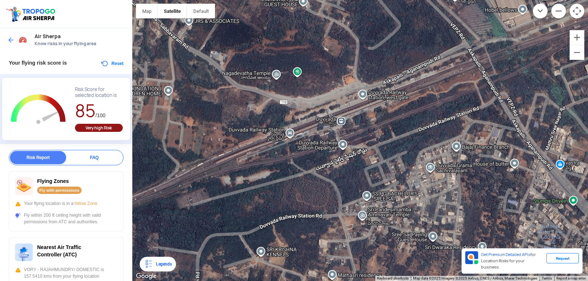
drag, startPoint x: 438, startPoint y: 115, endPoint x: 233, endPoint y: -32, distance: 252.3
click at [233, 0] on html "Location Risk Score Air Sherpa Know risks in your flying area Your flying risk …" at bounding box center [294, 140] width 588 height 281
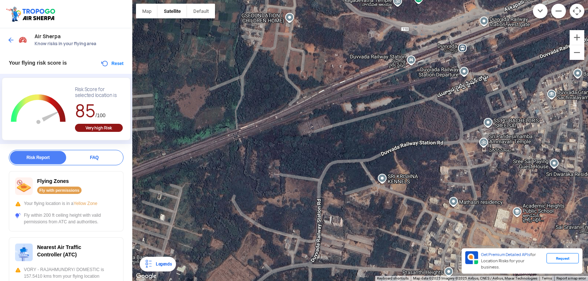
drag, startPoint x: 349, startPoint y: 51, endPoint x: 469, endPoint y: -14, distance: 136.6
click at [469, 0] on html "Location Risk Score Air Sherpa Know risks in your flying area Your flying risk …" at bounding box center [294, 140] width 588 height 281
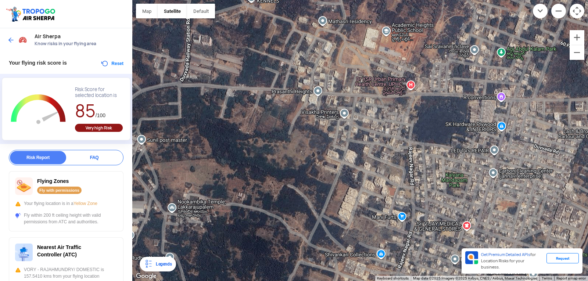
drag, startPoint x: 331, startPoint y: 169, endPoint x: 204, endPoint y: -32, distance: 237.4
click at [204, 0] on html "Location Risk Score Air Sherpa Know risks in your flying area Your flying risk …" at bounding box center [294, 140] width 588 height 281
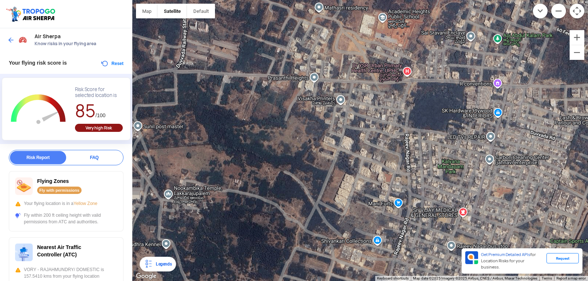
drag, startPoint x: 194, startPoint y: 154, endPoint x: 190, endPoint y: 141, distance: 13.5
click at [190, 141] on div at bounding box center [360, 140] width 456 height 281
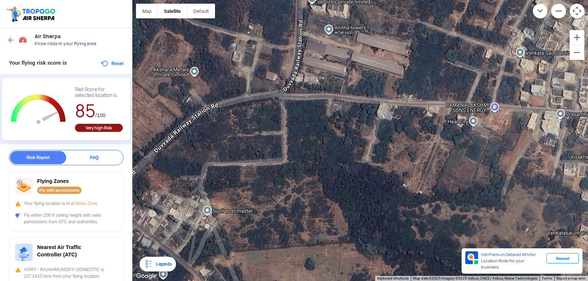
drag, startPoint x: 318, startPoint y: 118, endPoint x: 587, endPoint y: 173, distance: 274.8
click at [587, 174] on div at bounding box center [360, 140] width 456 height 281
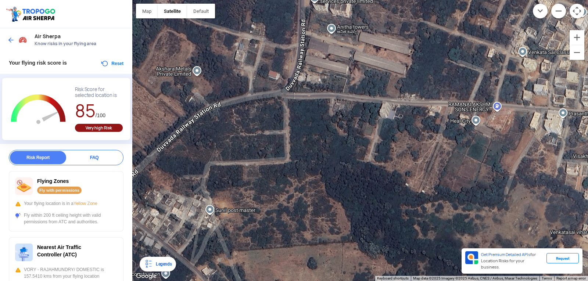
drag, startPoint x: 584, startPoint y: 172, endPoint x: 587, endPoint y: 172, distance: 3.7
click at [587, 172] on div at bounding box center [360, 140] width 456 height 281
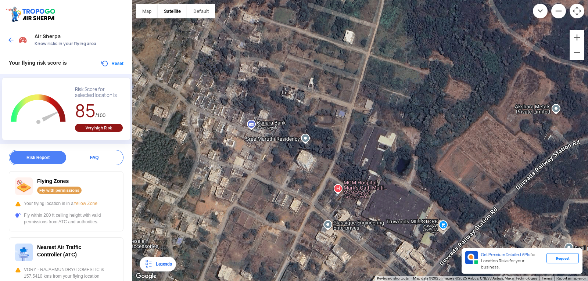
drag, startPoint x: 227, startPoint y: 112, endPoint x: 587, endPoint y: 148, distance: 361.8
click at [587, 148] on div at bounding box center [360, 140] width 456 height 281
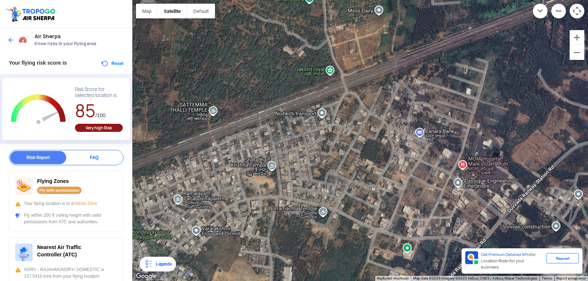
click at [10, 40] on img at bounding box center [10, 39] width 7 height 7
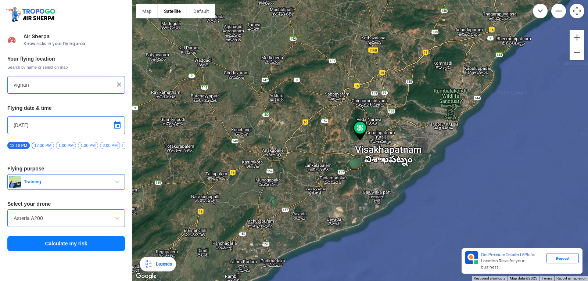
type input "Block D, Visakhapatnam, Andhra Pradesh 530049, India"
click at [119, 84] on img at bounding box center [118, 84] width 7 height 7
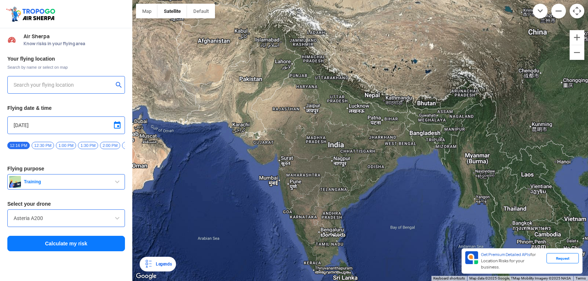
click at [96, 85] on input "text" at bounding box center [64, 84] width 100 height 9
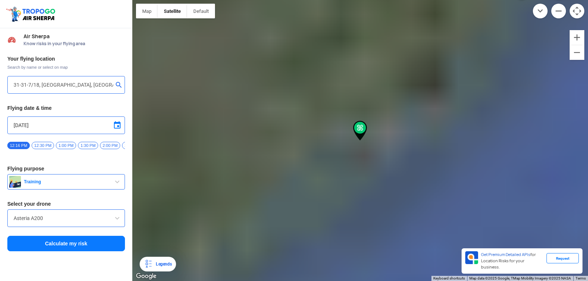
type input "31-31-7/18, Vadlapudi, Kurmmannapalem, Visakhapatanam, Visakhapatnam, Andhra Pr…"
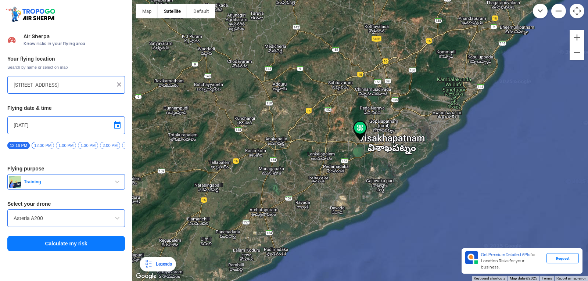
click at [44, 247] on button "Calculate my risk" at bounding box center [66, 243] width 118 height 15
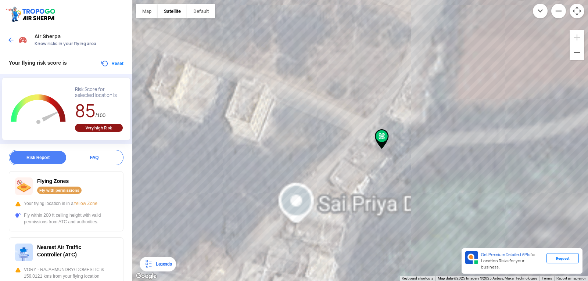
drag, startPoint x: 228, startPoint y: 162, endPoint x: 323, endPoint y: 151, distance: 95.7
click at [323, 151] on div at bounding box center [360, 140] width 456 height 281
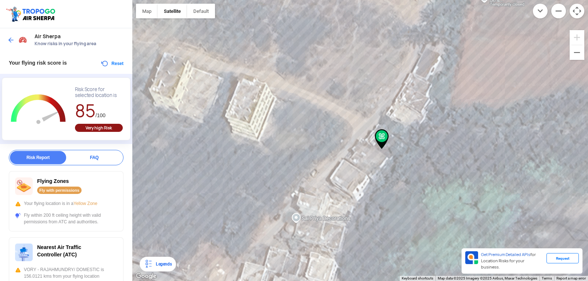
click at [377, 135] on img at bounding box center [382, 139] width 14 height 20
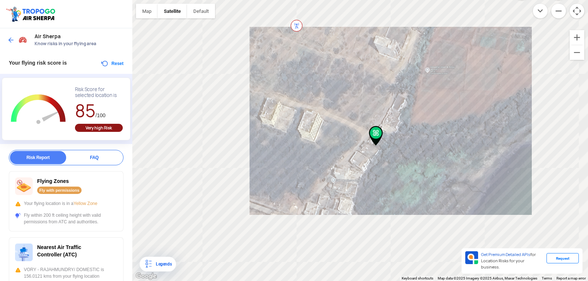
click at [297, 23] on img at bounding box center [297, 26] width 12 height 12
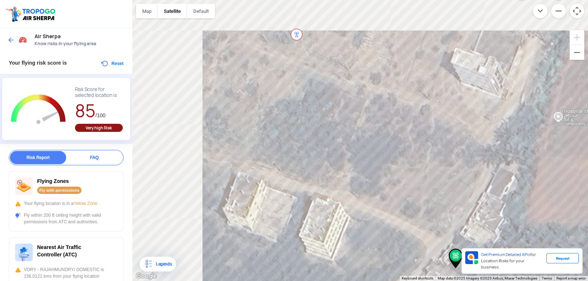
click at [266, 74] on div at bounding box center [360, 140] width 456 height 281
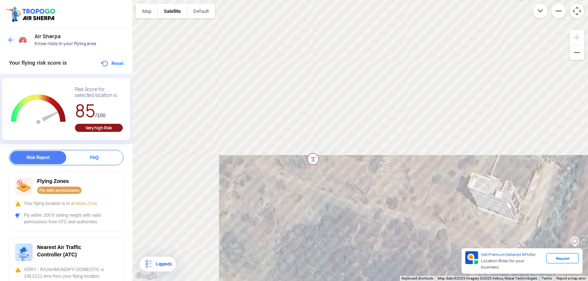
drag, startPoint x: 266, startPoint y: 74, endPoint x: 282, endPoint y: 199, distance: 126.4
click at [282, 199] on div at bounding box center [360, 140] width 456 height 281
click at [177, 10] on button "Satellite" at bounding box center [172, 11] width 29 height 15
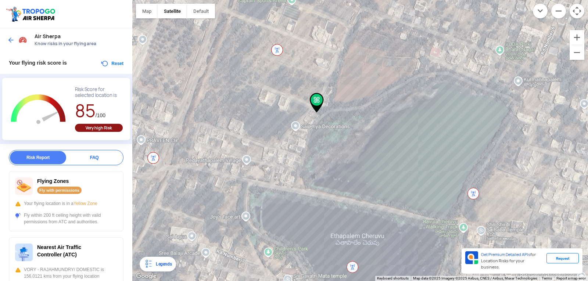
drag, startPoint x: 349, startPoint y: 163, endPoint x: 273, endPoint y: 54, distance: 133.3
click at [282, 51] on div at bounding box center [360, 140] width 456 height 281
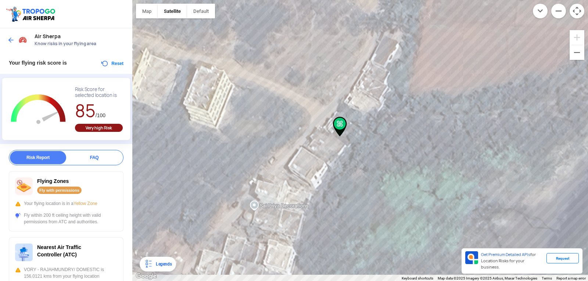
drag, startPoint x: 235, startPoint y: 170, endPoint x: 283, endPoint y: 144, distance: 55.2
click at [283, 144] on div at bounding box center [360, 140] width 456 height 281
